Goal: Book appointment/travel/reservation

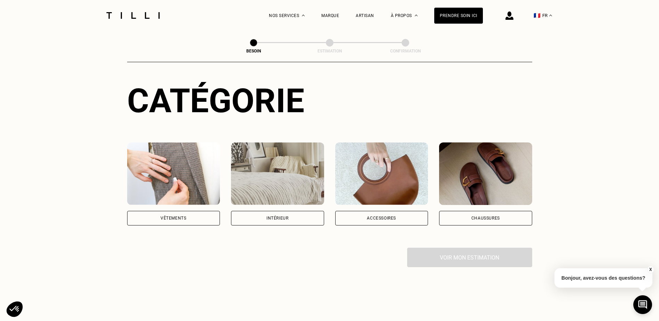
scroll to position [66, 0]
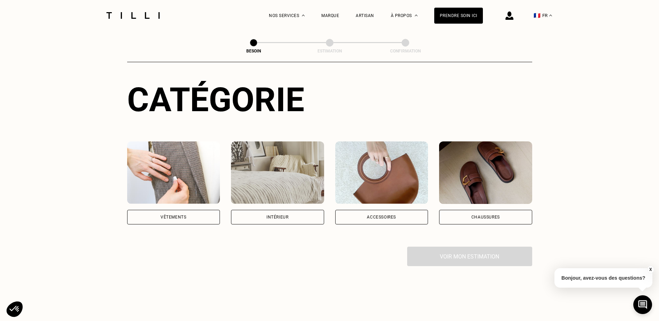
click at [194, 216] on div "Vêtements" at bounding box center [173, 217] width 93 height 15
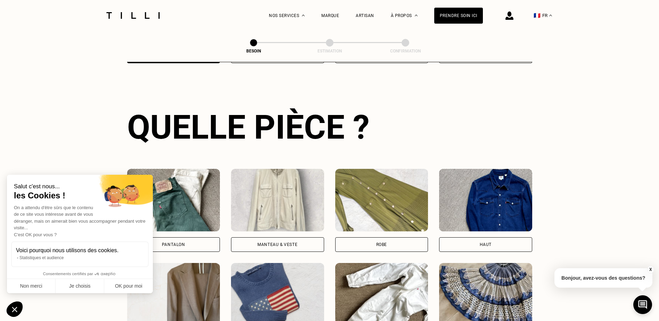
scroll to position [227, 0]
click at [131, 285] on button "OK pour moi" at bounding box center [128, 286] width 49 height 15
checkbox input "true"
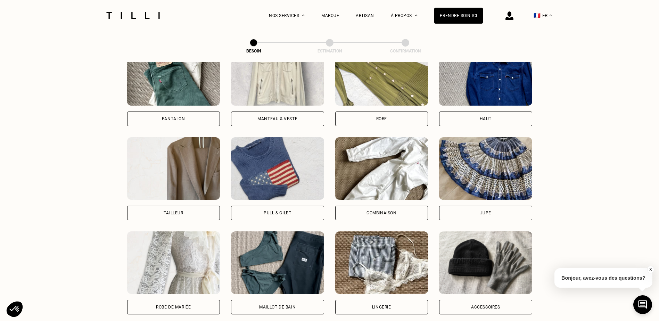
scroll to position [353, 0]
click at [292, 205] on div "Pull & gilet" at bounding box center [277, 212] width 93 height 15
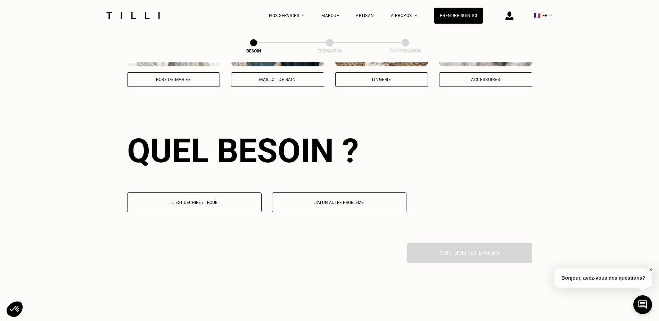
scroll to position [606, 0]
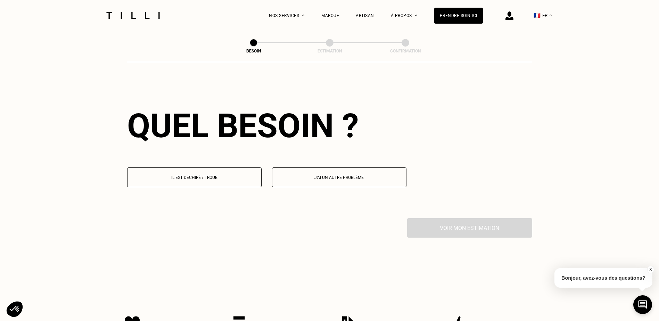
click at [299, 175] on button "J‘ai un autre problème" at bounding box center [339, 178] width 135 height 20
select select "FR"
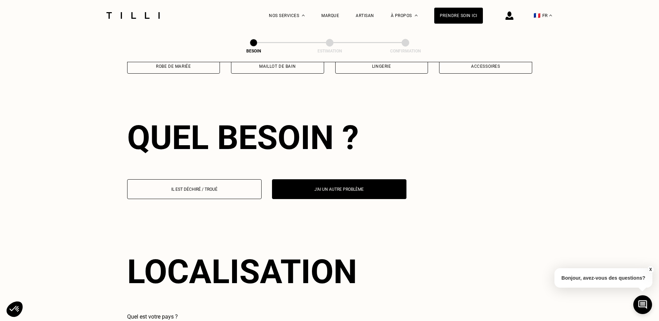
scroll to position [593, 0]
click at [222, 191] on button "Il est déchiré / troué" at bounding box center [194, 190] width 135 height 20
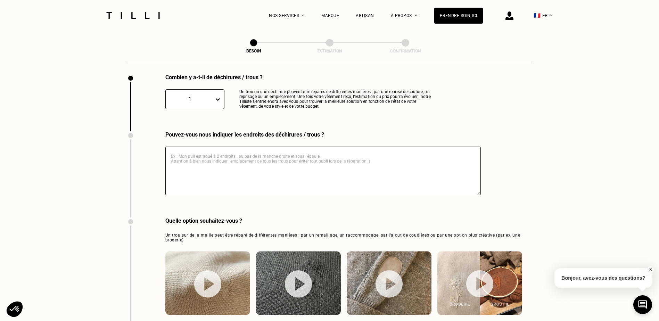
scroll to position [749, 0]
click at [214, 150] on textarea at bounding box center [323, 171] width 316 height 49
click at [209, 155] on textarea "Manche gauche décousue" at bounding box center [323, 171] width 316 height 49
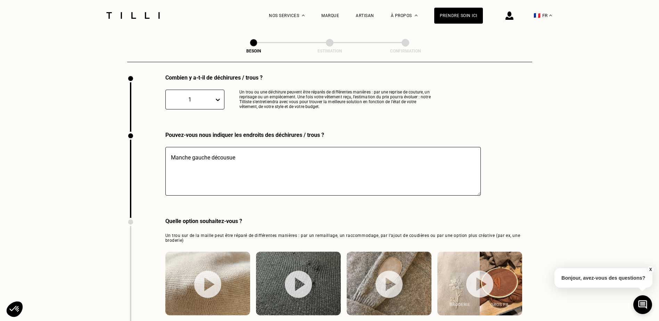
click at [209, 155] on textarea "Manche gauche décousue" at bounding box center [323, 171] width 316 height 49
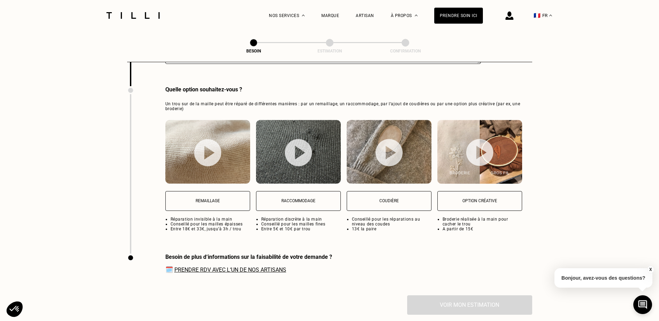
scroll to position [893, 0]
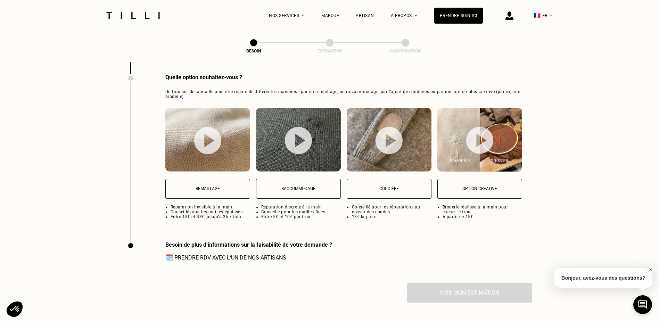
type textarea "Manche droitedécousue"
click at [309, 189] on button "Raccommodage" at bounding box center [298, 189] width 85 height 20
select select "FR"
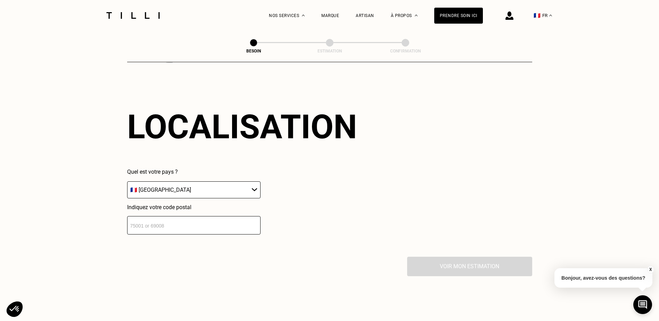
scroll to position [1120, 0]
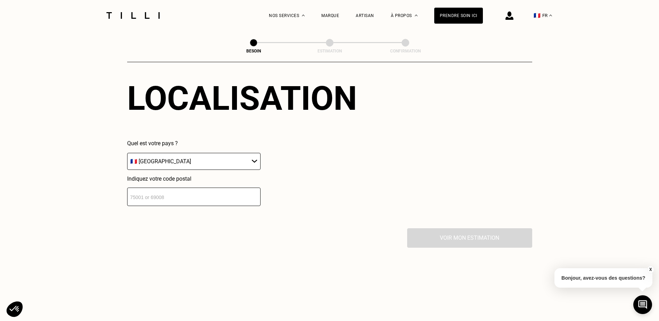
click at [215, 188] on input "number" at bounding box center [193, 197] width 133 height 18
type input "75013"
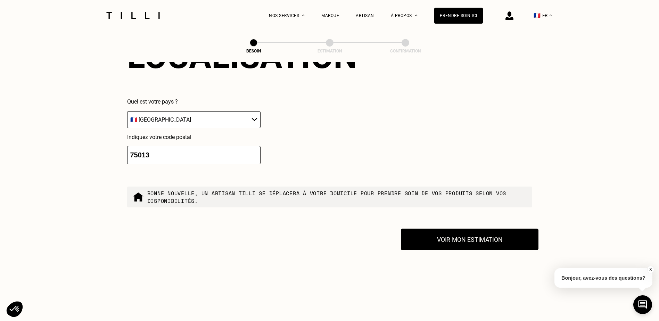
click at [457, 240] on button "Voir mon estimation" at bounding box center [470, 240] width 138 height 22
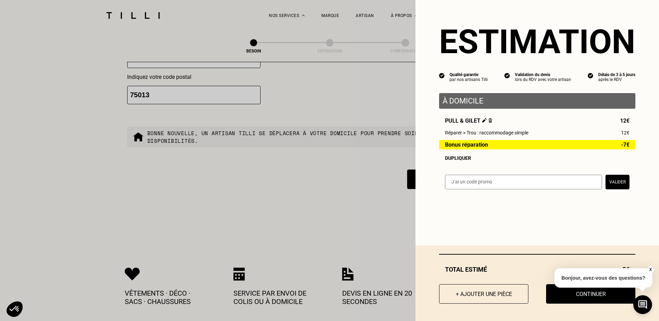
scroll to position [1181, 0]
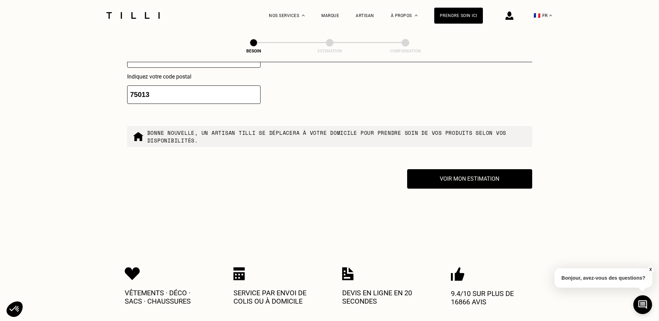
click at [652, 270] on button "X" at bounding box center [650, 270] width 7 height 8
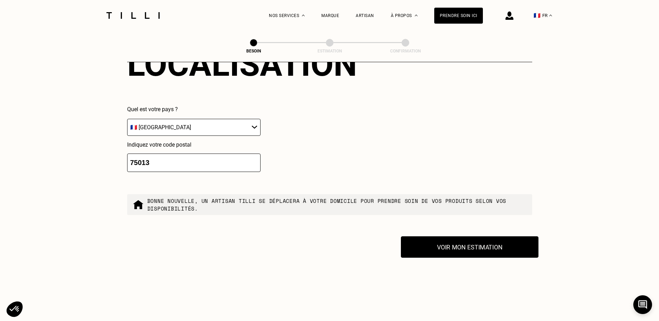
click at [483, 243] on button "Voir mon estimation" at bounding box center [470, 247] width 138 height 22
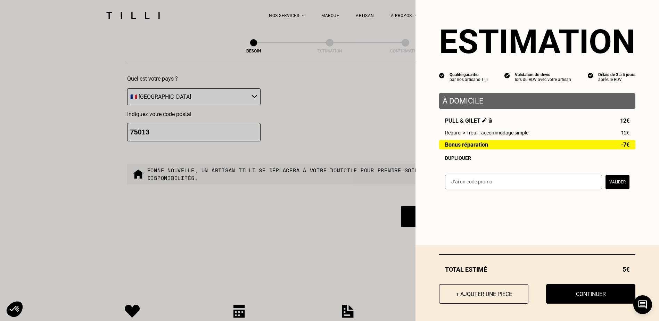
scroll to position [1143, 0]
click at [566, 302] on button "Continuer" at bounding box center [591, 294] width 98 height 22
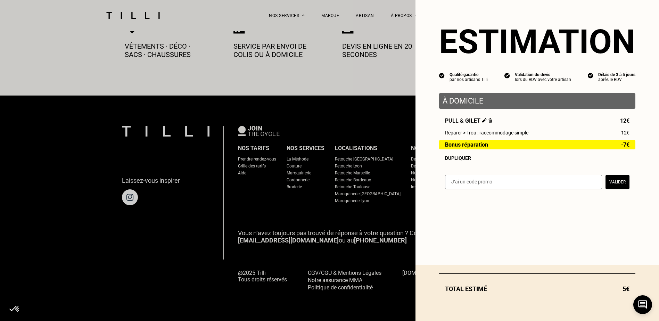
scroll to position [383, 0]
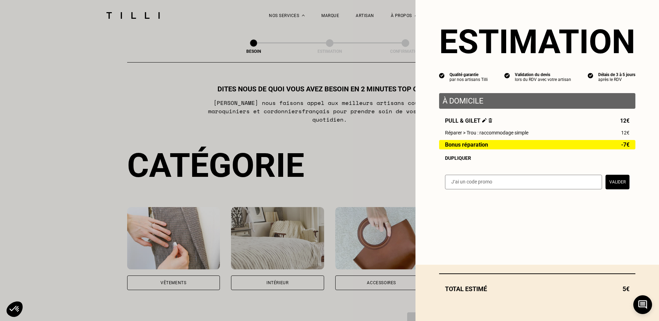
select select "FR"
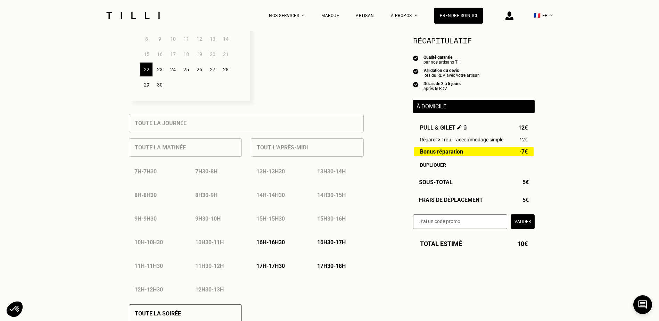
scroll to position [241, 0]
click at [154, 75] on div "23" at bounding box center [160, 69] width 12 height 14
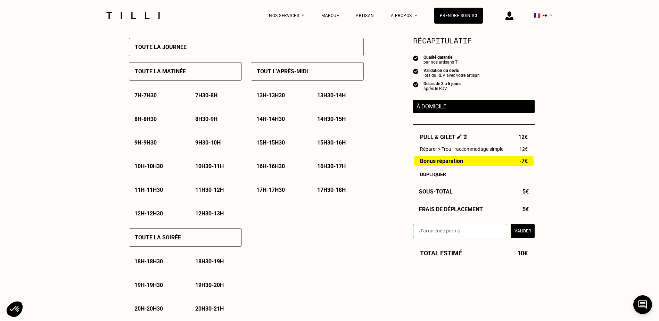
scroll to position [308, 0]
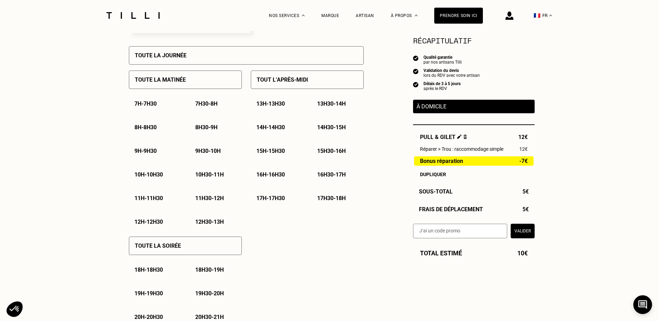
click at [156, 202] on p "11h - 11h30" at bounding box center [149, 198] width 29 height 7
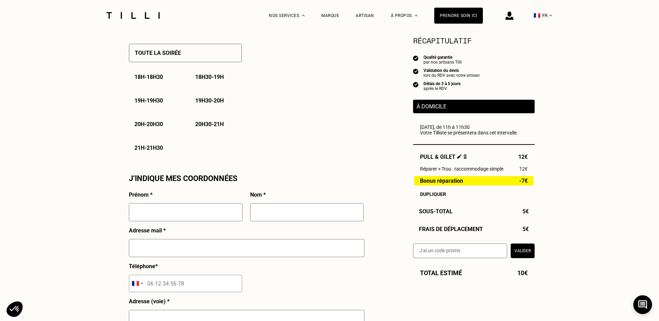
scroll to position [517, 0]
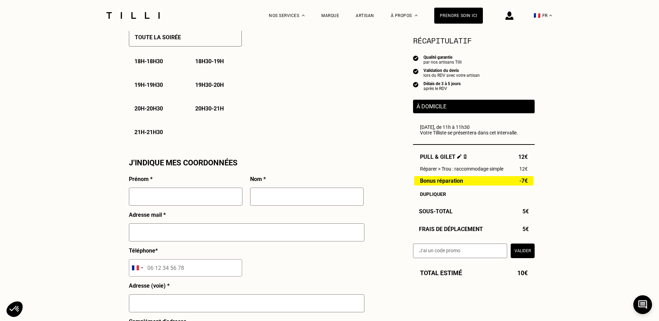
click at [210, 196] on input "text" at bounding box center [186, 197] width 114 height 18
type input "Charlotte"
type input "[PERSON_NAME]"
type input "[EMAIL_ADDRESS][DOMAIN_NAME]"
type input "[STREET_ADDRESS]"
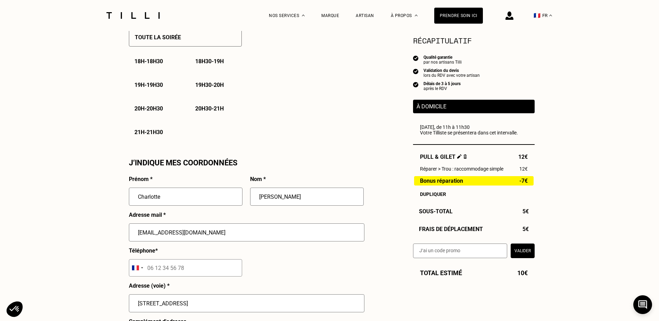
type input "[GEOGRAPHIC_DATA]"
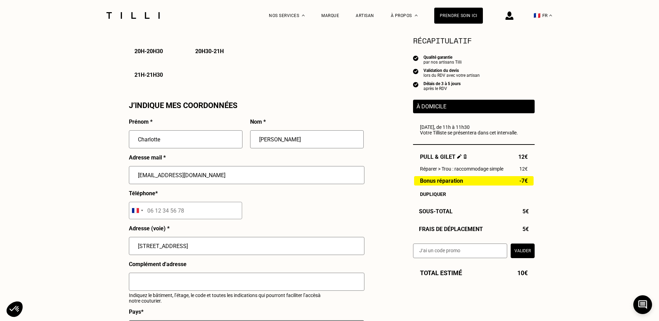
scroll to position [576, 0]
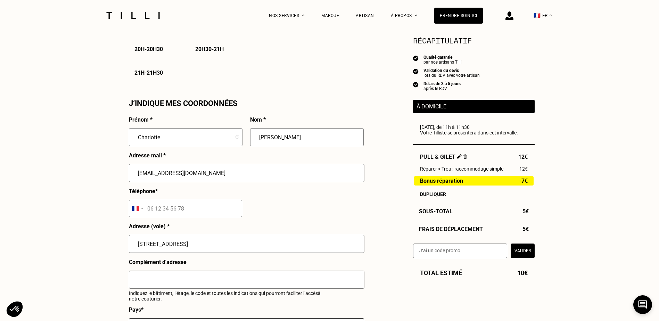
drag, startPoint x: 216, startPoint y: 173, endPoint x: 141, endPoint y: 173, distance: 74.4
drag, startPoint x: 141, startPoint y: 173, endPoint x: 251, endPoint y: 173, distance: 110.2
click at [251, 173] on input "[EMAIL_ADDRESS][DOMAIN_NAME]" at bounding box center [247, 173] width 236 height 18
drag, startPoint x: 251, startPoint y: 173, endPoint x: 126, endPoint y: 157, distance: 126.1
click at [126, 157] on div "J‘indique mes disponibilités [DATE] Lun Mar Mer Jeu Ven Sam Dim 1 2 3 4 5 6 7 8…" at bounding box center [246, 13] width 243 height 808
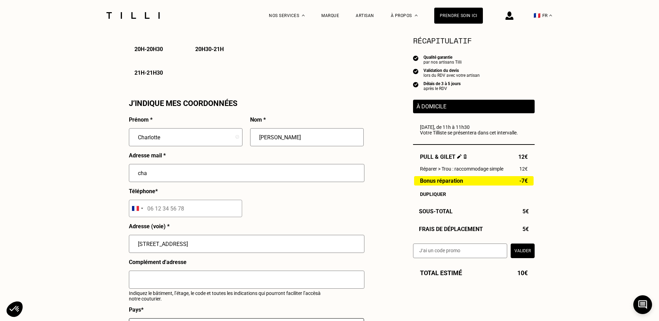
type input "[EMAIL_ADDRESS][DOMAIN_NAME]"
click at [166, 213] on input "tel" at bounding box center [185, 208] width 113 height 17
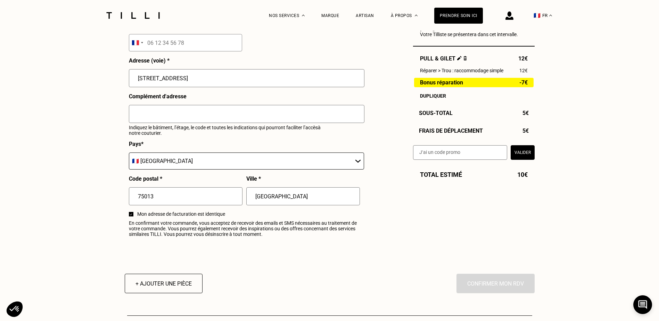
scroll to position [614, 0]
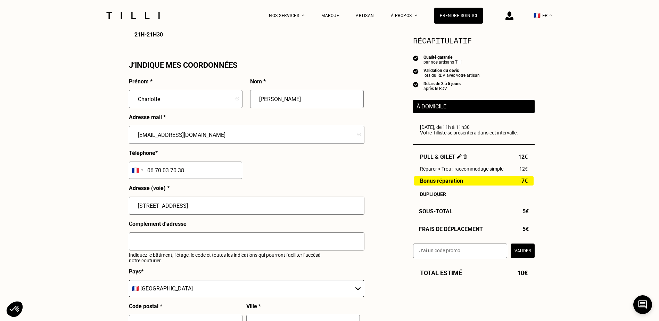
type input "06 70 03 70 38"
click at [213, 242] on input "text" at bounding box center [247, 242] width 236 height 18
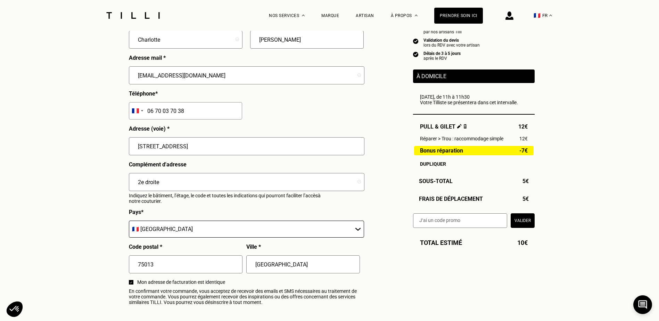
scroll to position [673, 0]
click at [139, 187] on input "2e droite" at bounding box center [247, 182] width 236 height 18
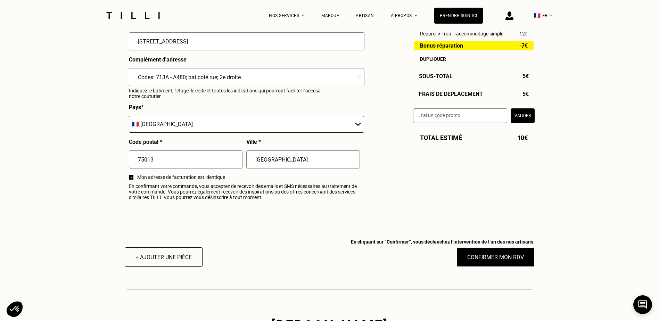
scroll to position [778, 0]
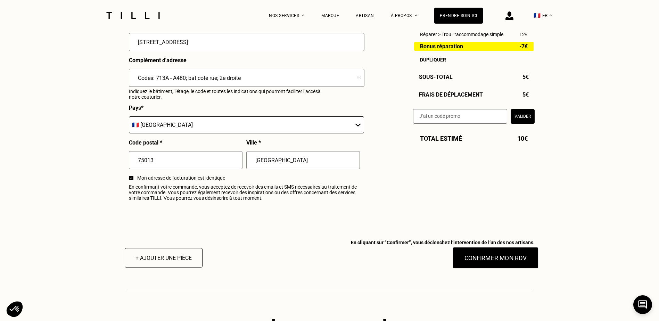
type input "Codes: 713A - A480; bat coté rue; 2e droite"
click at [490, 265] on button "Confirmer mon RDV" at bounding box center [496, 258] width 86 height 22
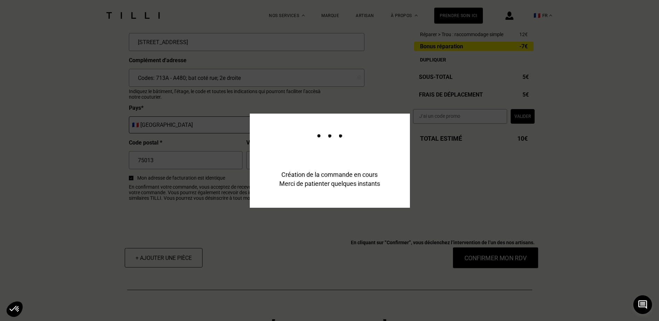
scroll to position [795, 0]
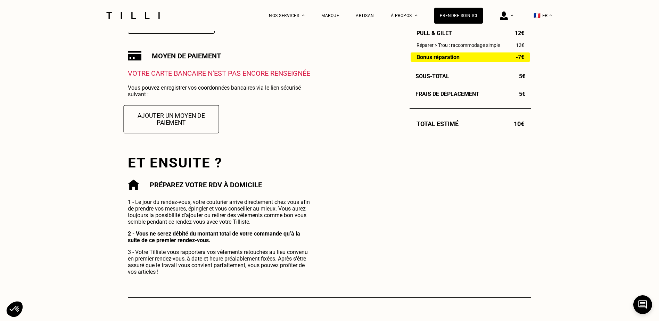
scroll to position [226, 0]
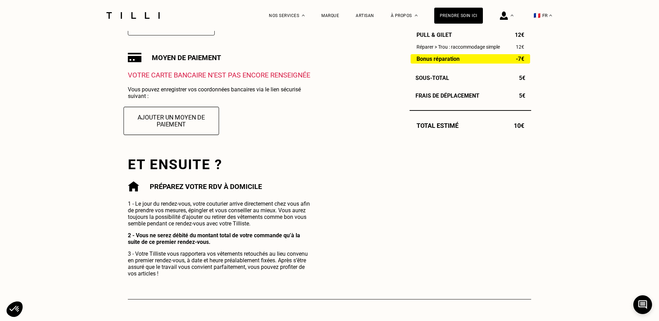
click at [177, 132] on button "Ajouter un moyen de paiement" at bounding box center [172, 121] width 96 height 28
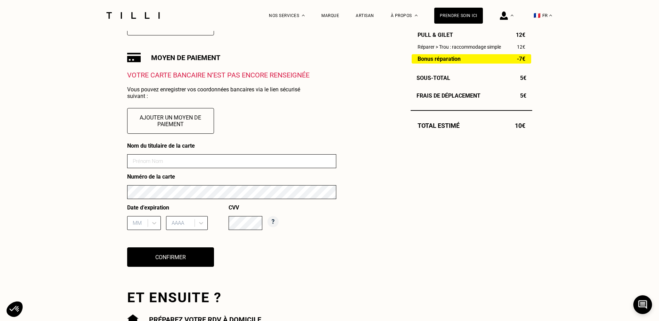
click at [170, 161] on input at bounding box center [231, 161] width 209 height 14
type input "[PERSON_NAME]"
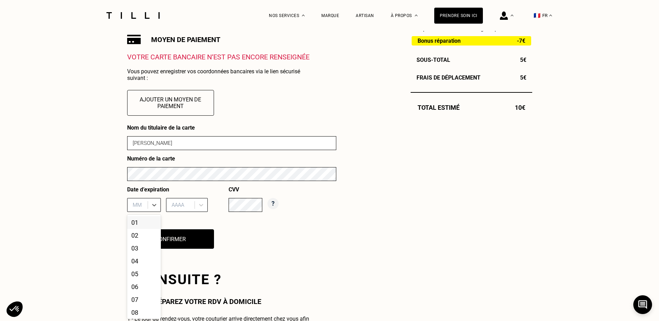
scroll to position [247, 0]
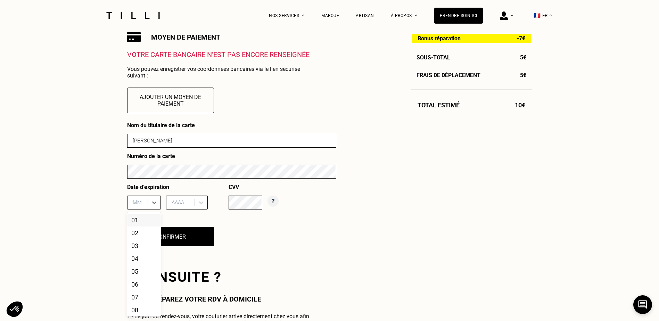
click at [130, 210] on div "12 results available. Use Up and Down to choose options, press Enter to select …" at bounding box center [144, 203] width 34 height 14
click at [141, 286] on div "06" at bounding box center [144, 284] width 34 height 13
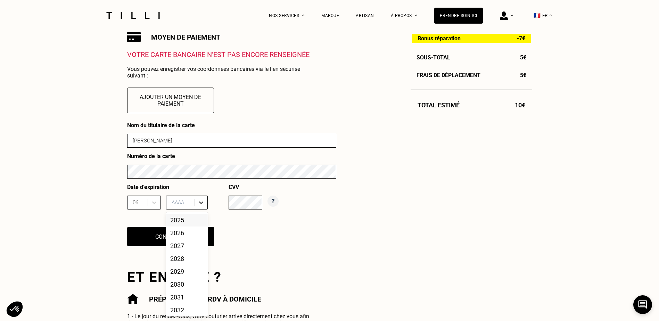
click at [200, 205] on icon at bounding box center [201, 202] width 7 height 7
click at [185, 285] on div "2030" at bounding box center [187, 284] width 42 height 13
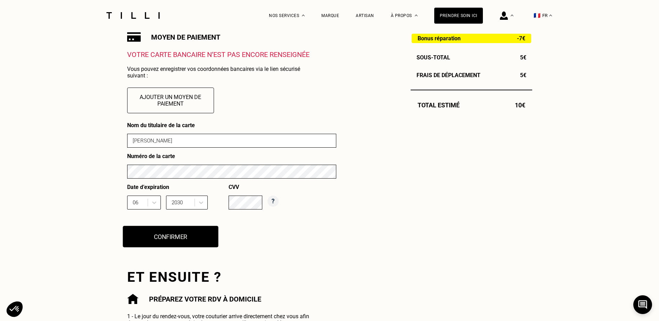
click at [193, 246] on button "Confirmer" at bounding box center [171, 237] width 96 height 22
